Goal: Navigation & Orientation: Find specific page/section

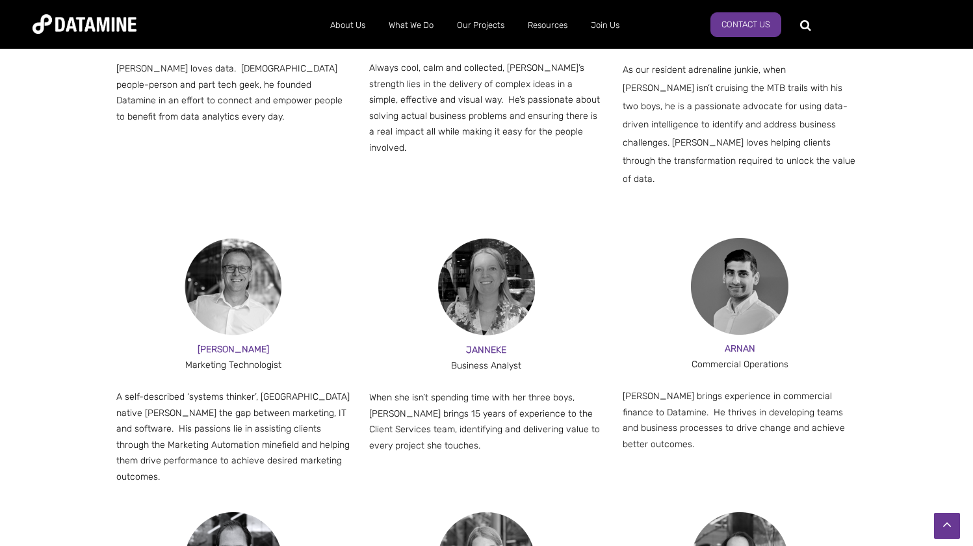
scroll to position [975, 0]
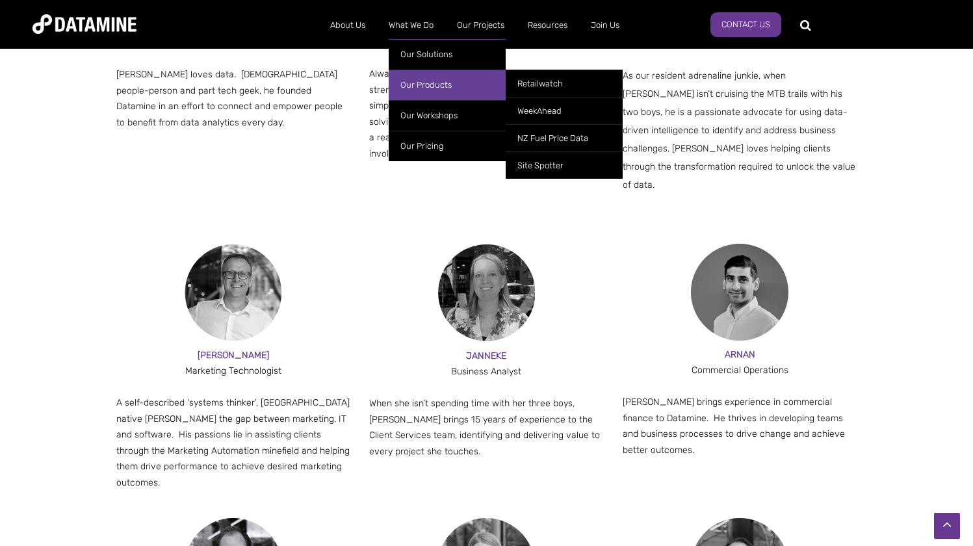
click at [423, 81] on link "Our Products" at bounding box center [447, 85] width 117 height 31
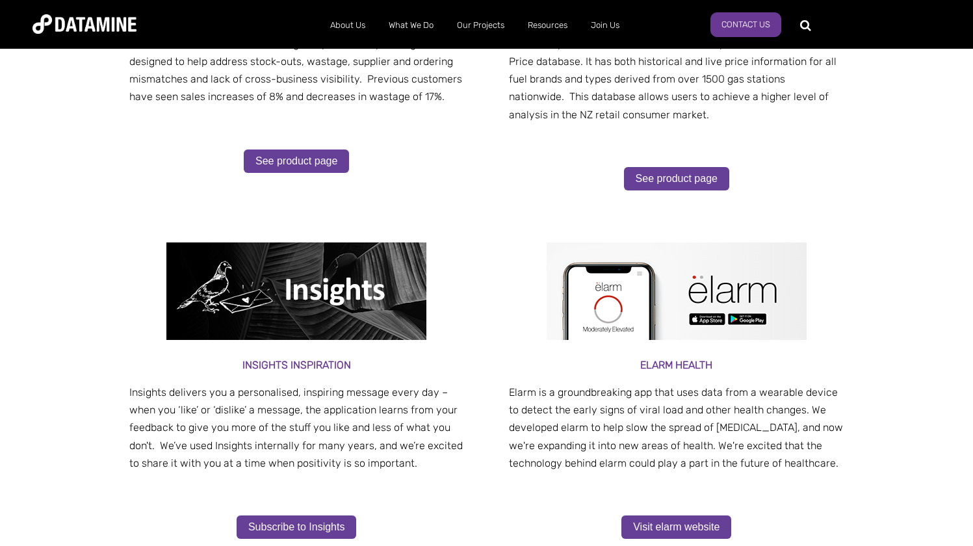
scroll to position [455, 0]
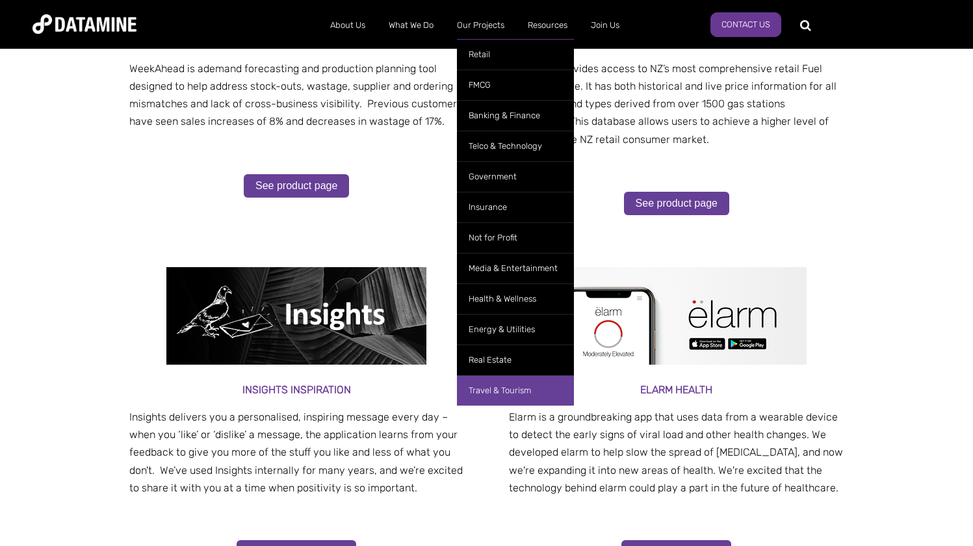
click at [502, 388] on link "Travel & Tourism" at bounding box center [515, 390] width 117 height 31
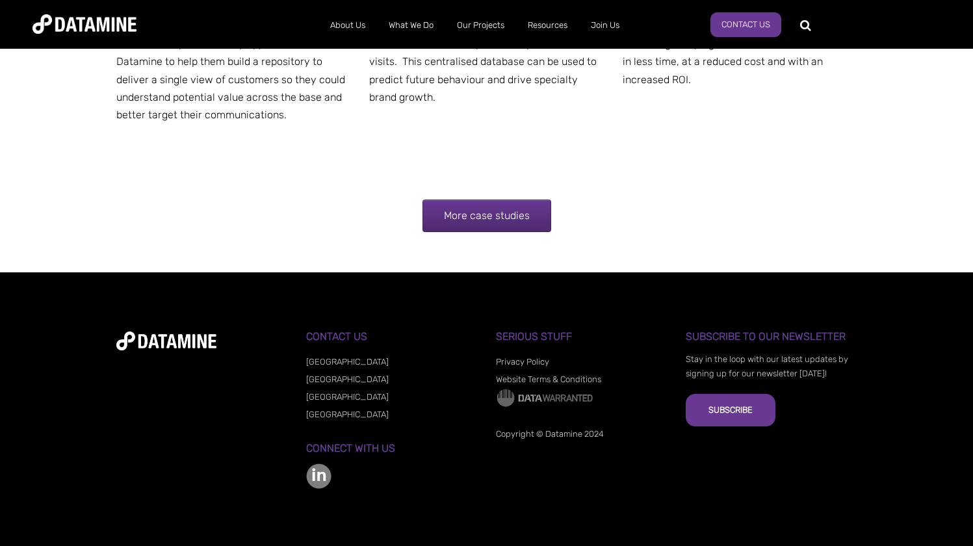
scroll to position [2831, 0]
